Goal: Information Seeking & Learning: Learn about a topic

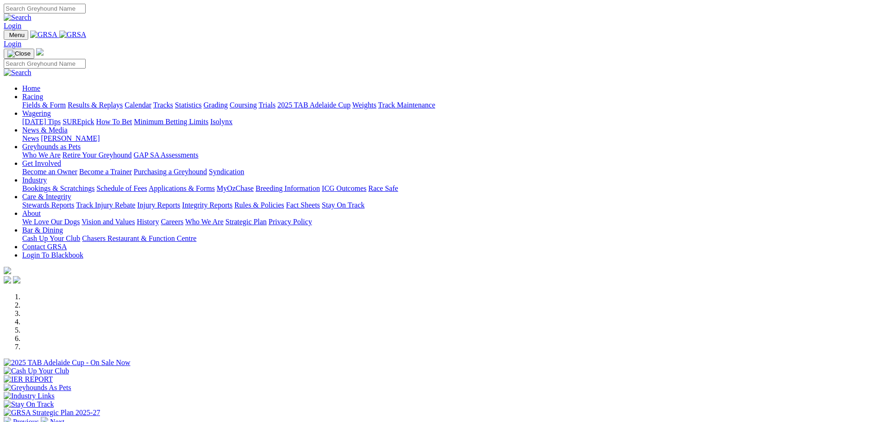
click at [202, 101] on link "Statistics" at bounding box center [188, 105] width 27 height 8
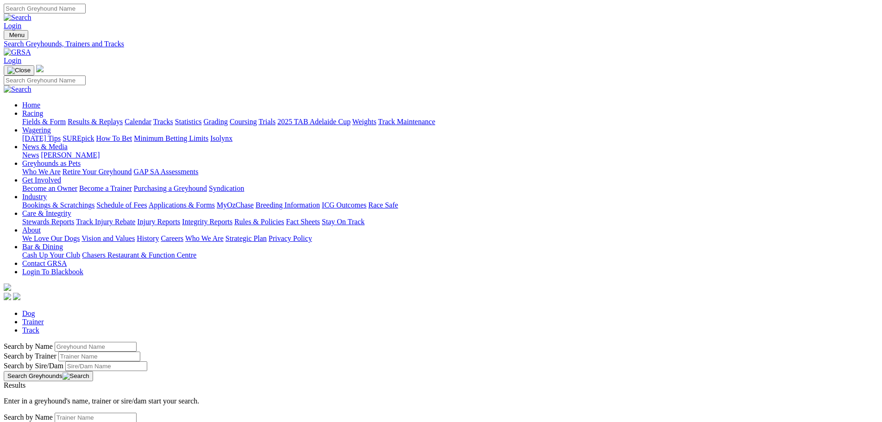
click at [140, 352] on input "Search by Trainer name" at bounding box center [99, 357] width 82 height 10
type input "[PERSON_NAME]"
click at [93, 371] on button "Search Greyhounds" at bounding box center [48, 376] width 89 height 10
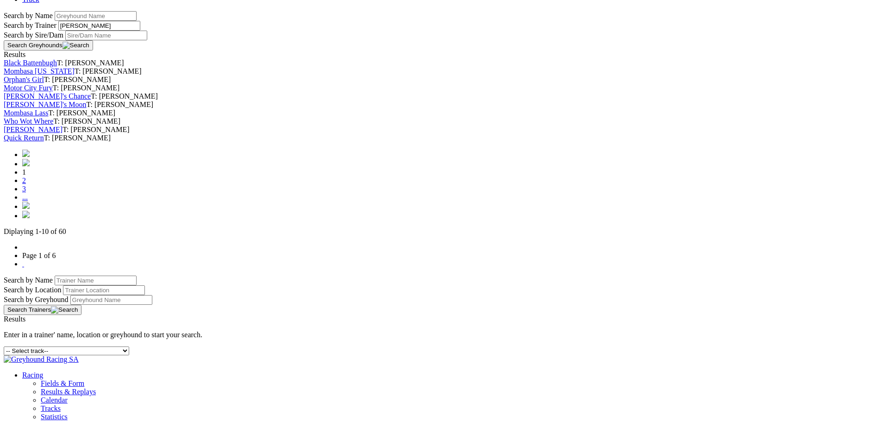
scroll to position [336, 0]
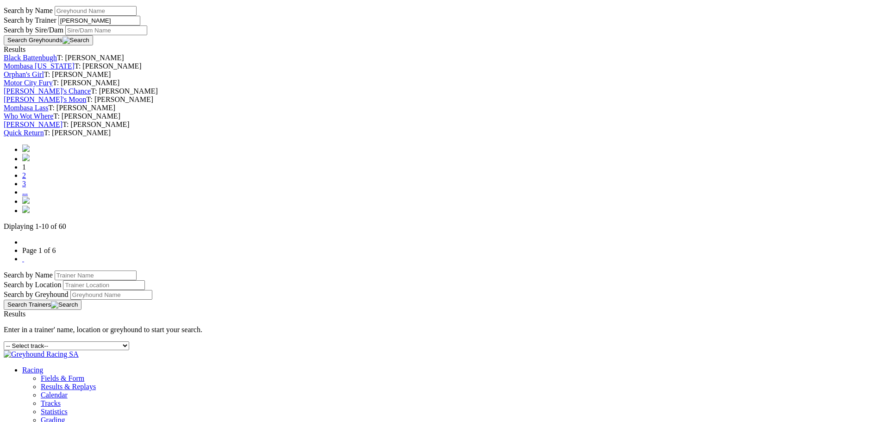
click at [26, 179] on link "2" at bounding box center [24, 175] width 4 height 8
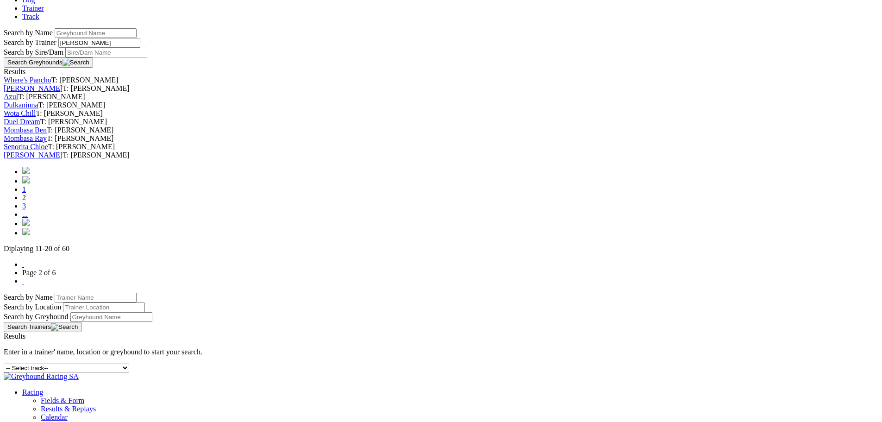
scroll to position [326, 0]
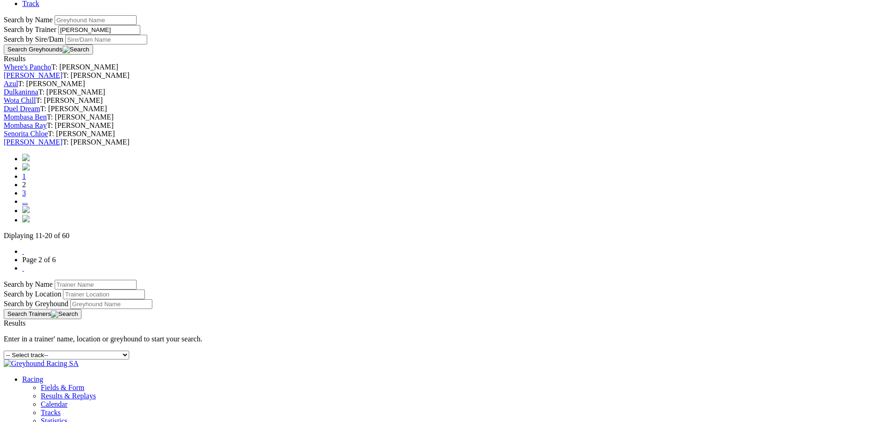
click at [26, 197] on link "3" at bounding box center [24, 193] width 4 height 8
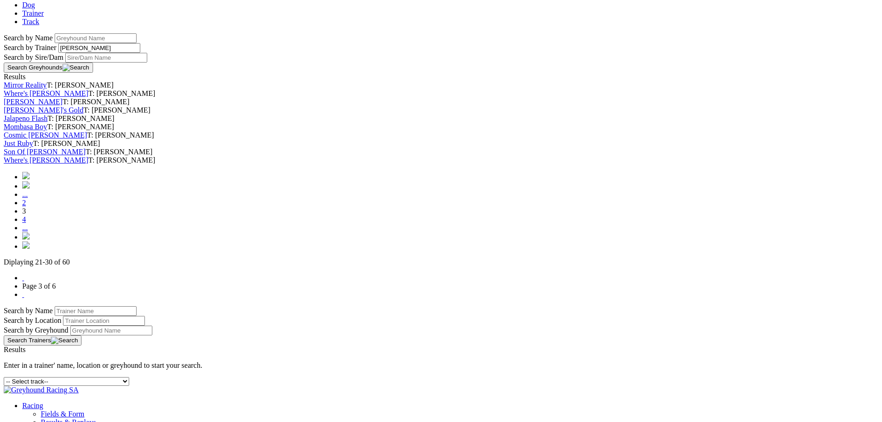
scroll to position [319, 0]
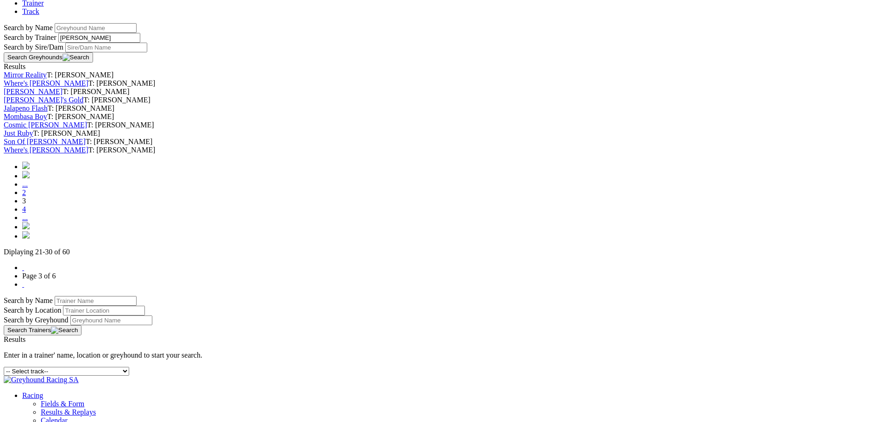
click at [26, 213] on link "4" at bounding box center [24, 209] width 4 height 8
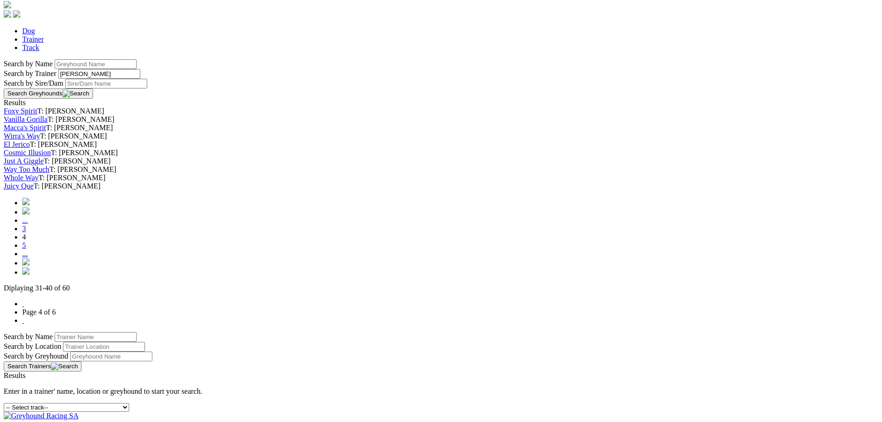
scroll to position [297, 0]
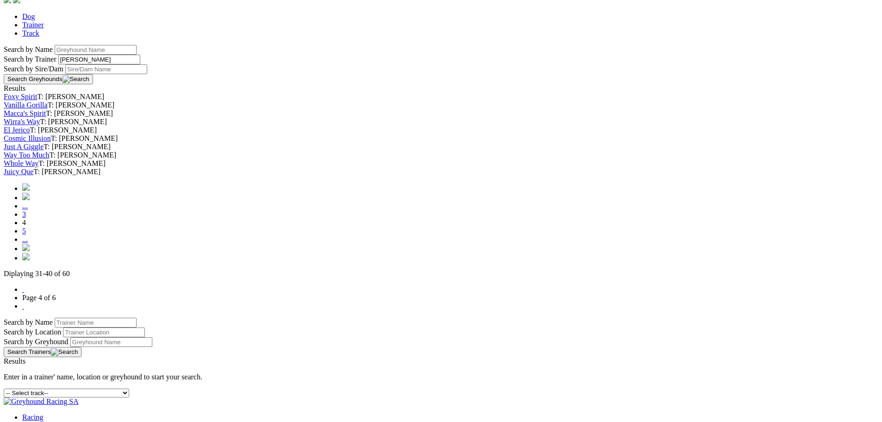
click at [26, 235] on link "5" at bounding box center [24, 231] width 4 height 8
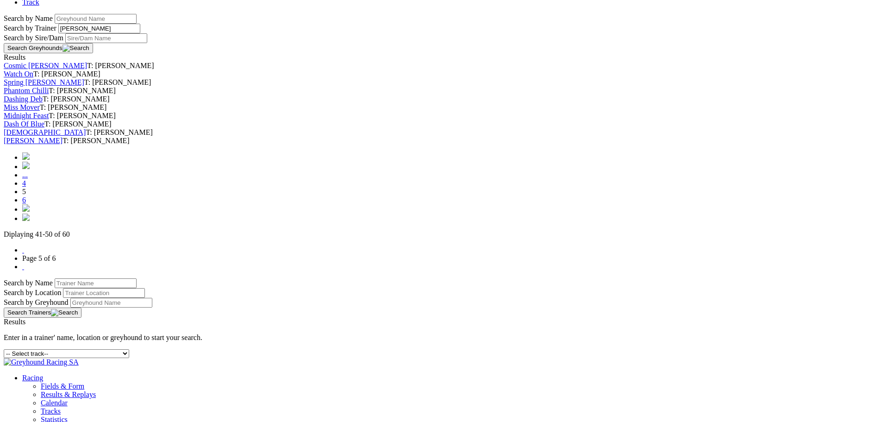
scroll to position [329, 0]
click at [26, 203] on link "6" at bounding box center [24, 199] width 4 height 8
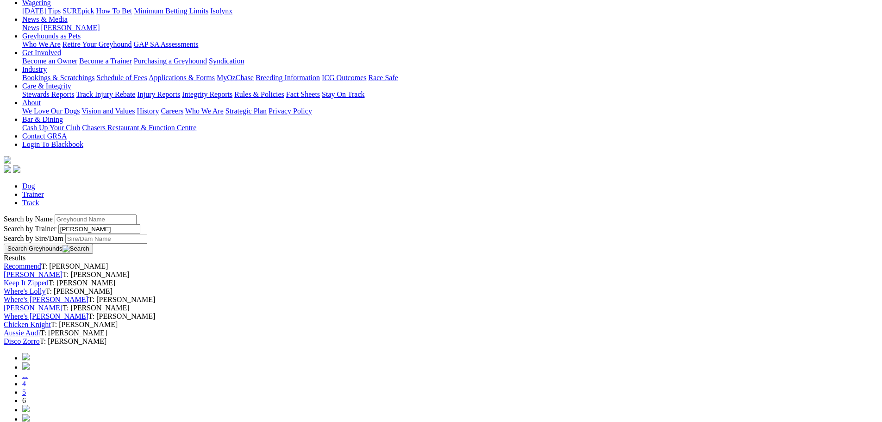
scroll to position [132, 0]
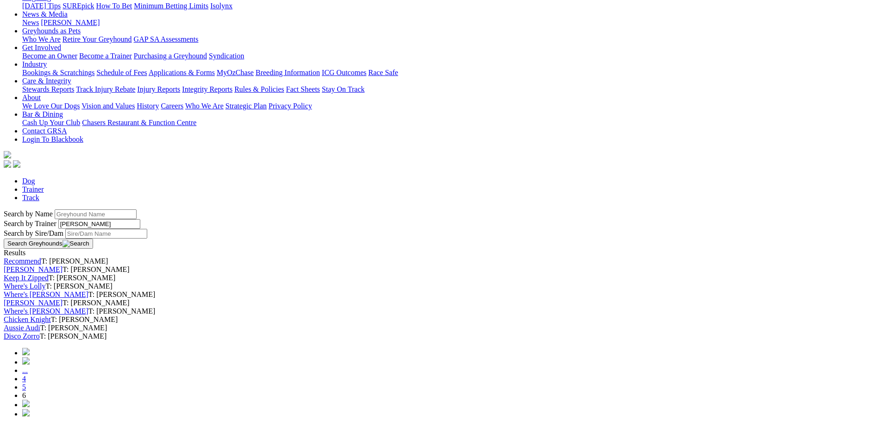
click at [49, 274] on link "Keep It Zipped" at bounding box center [26, 278] width 45 height 8
